Goal: Check status: Check status

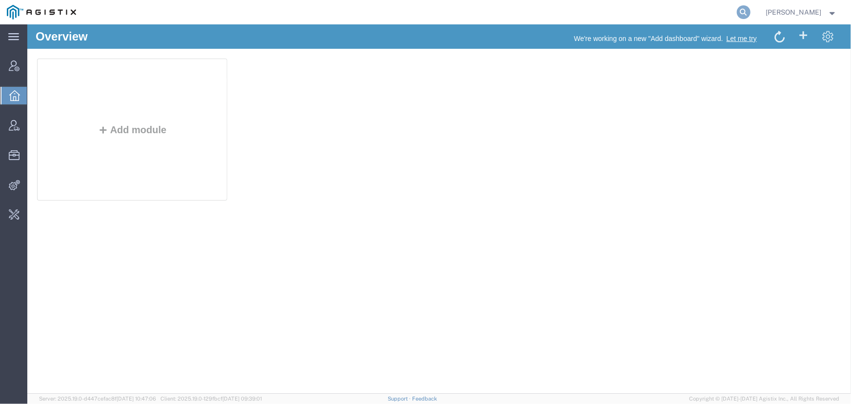
click at [744, 11] on icon at bounding box center [744, 12] width 14 height 14
paste input "54472212"
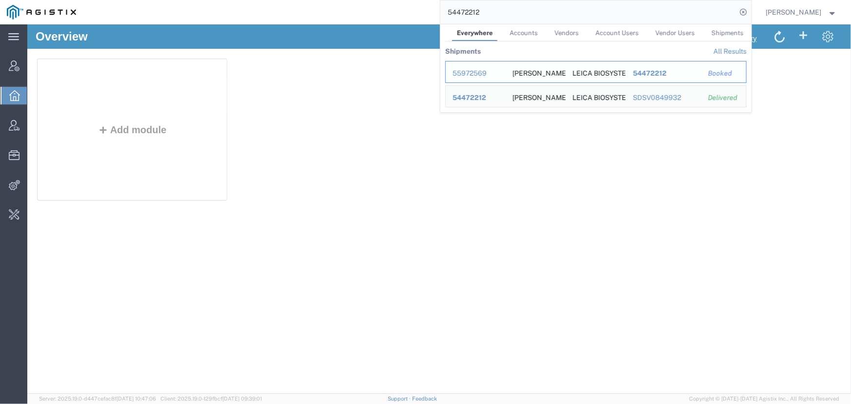
click at [463, 73] on div "55972569" at bounding box center [476, 73] width 46 height 10
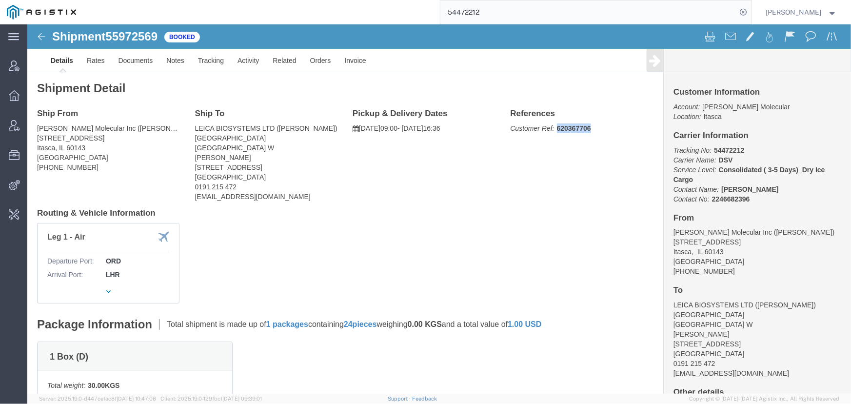
click p "Customer Ref: 620367706"
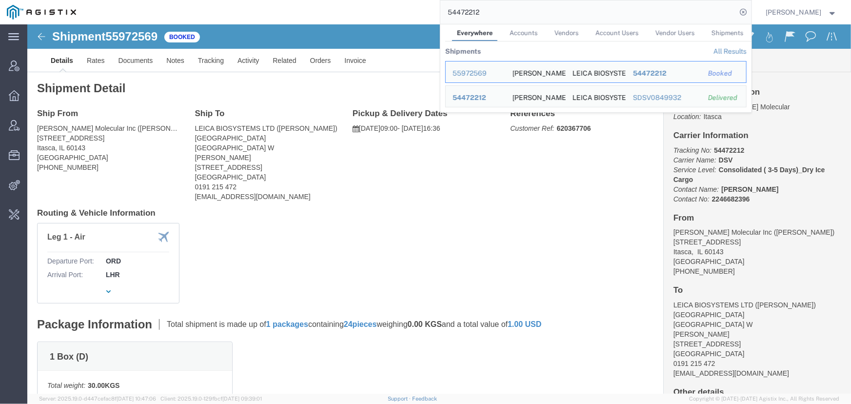
drag, startPoint x: 503, startPoint y: 20, endPoint x: 269, endPoint y: 20, distance: 234.1
click at [269, 20] on div "54472212 Everywhere Accounts Vendors Account Users Vendor Users Shipments Shipm…" at bounding box center [417, 12] width 669 height 24
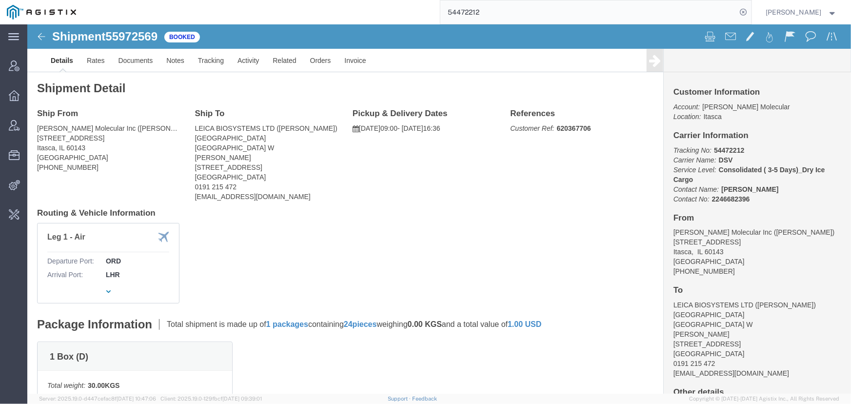
paste input "SPF7000072"
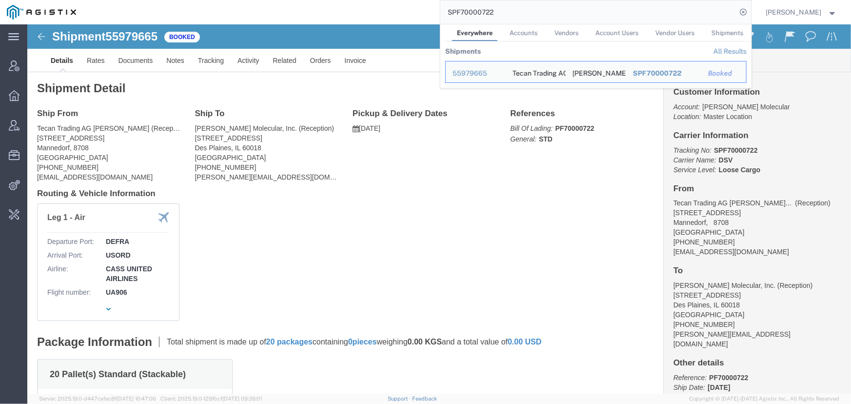
drag, startPoint x: 532, startPoint y: 5, endPoint x: 417, endPoint y: 6, distance: 114.6
click at [417, 6] on div "SPF70000722 Everywhere Accounts Vendors Account Users Vendor Users Shipments Sh…" at bounding box center [417, 12] width 669 height 24
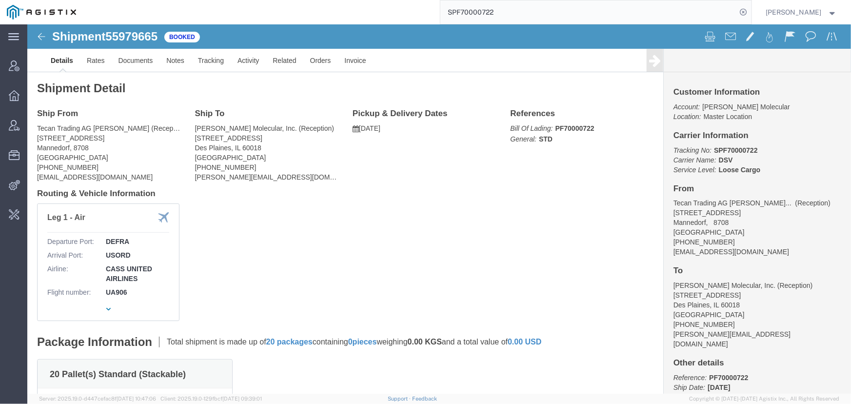
paste input "55981713"
type input "55981713"
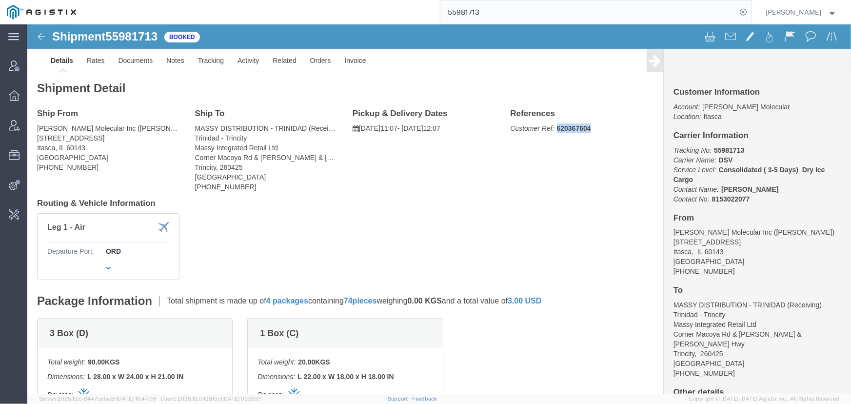
click p "Customer Ref: 620367604"
